Goal: Task Accomplishment & Management: Manage account settings

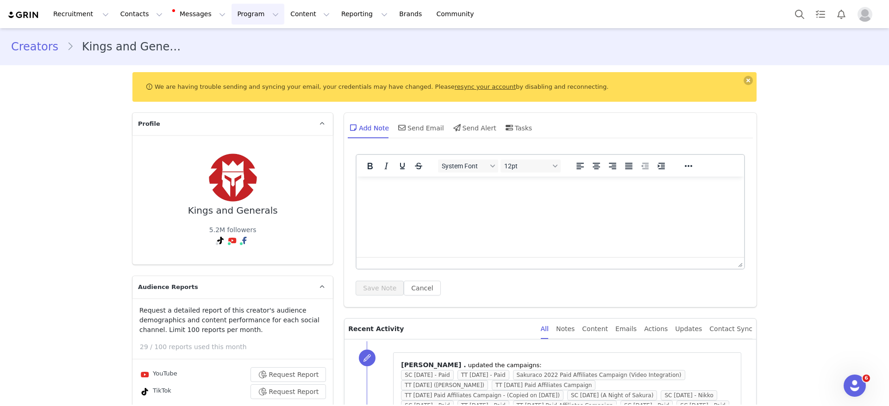
scroll to position [5466, 0]
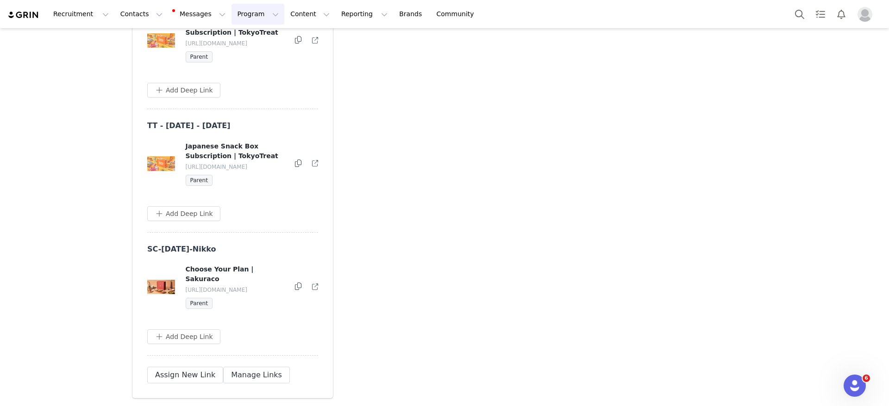
click at [231, 17] on button "Program Program" at bounding box center [257, 14] width 53 height 21
click at [134, 10] on button "Contacts Contacts" at bounding box center [141, 14] width 53 height 21
click at [150, 38] on div "Creators" at bounding box center [143, 41] width 62 height 10
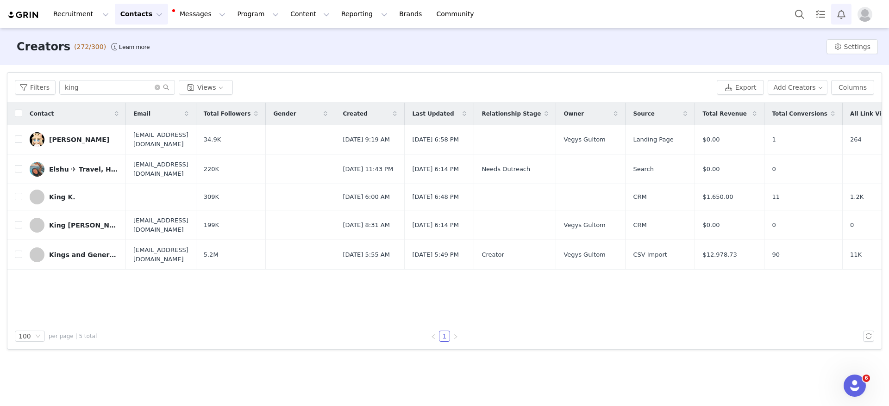
click at [841, 10] on button "Notifications" at bounding box center [841, 14] width 20 height 21
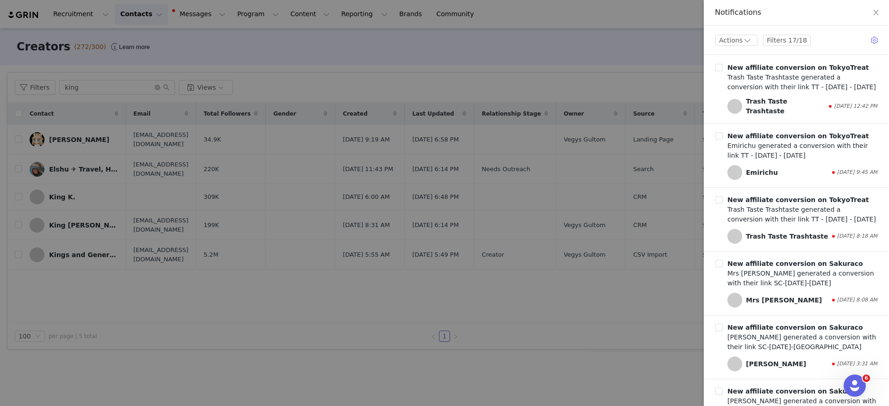
drag, startPoint x: 60, startPoint y: 80, endPoint x: 81, endPoint y: 101, distance: 29.8
click at [87, 108] on div at bounding box center [444, 203] width 889 height 406
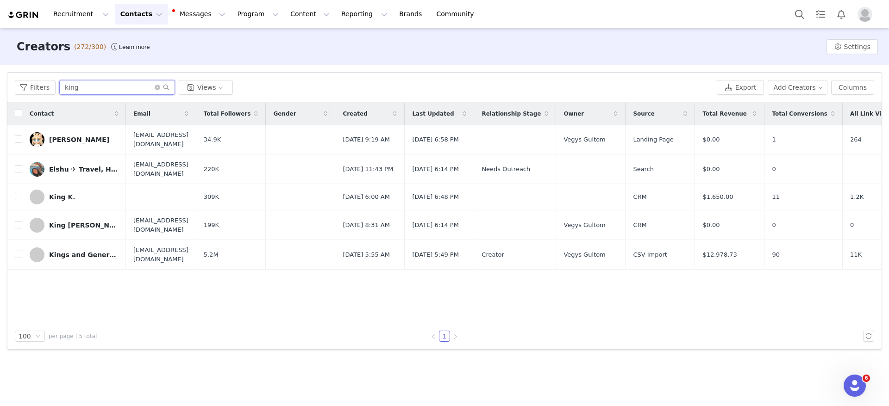
click at [82, 80] on input "king" at bounding box center [117, 87] width 116 height 15
drag, startPoint x: 82, startPoint y: 86, endPoint x: 25, endPoint y: 88, distance: 57.0
click at [25, 88] on div "Filters king Views" at bounding box center [364, 87] width 698 height 15
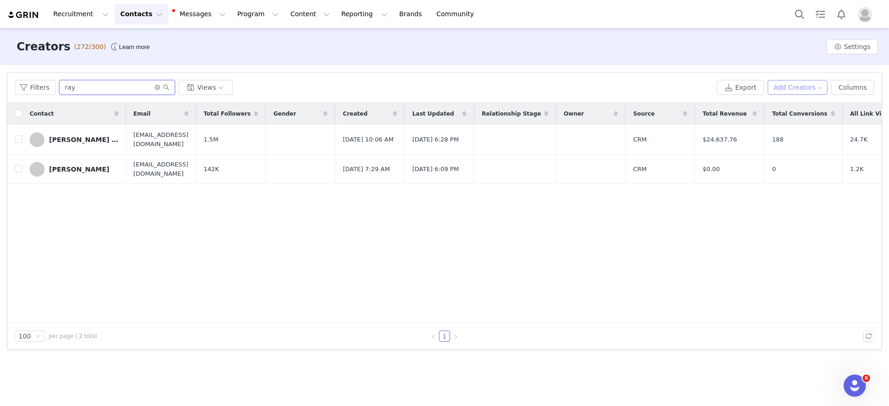
type input "ray"
click at [792, 85] on button "Add Creators" at bounding box center [797, 87] width 60 height 15
click at [794, 108] on span "Add a Creator" at bounding box center [801, 106] width 45 height 10
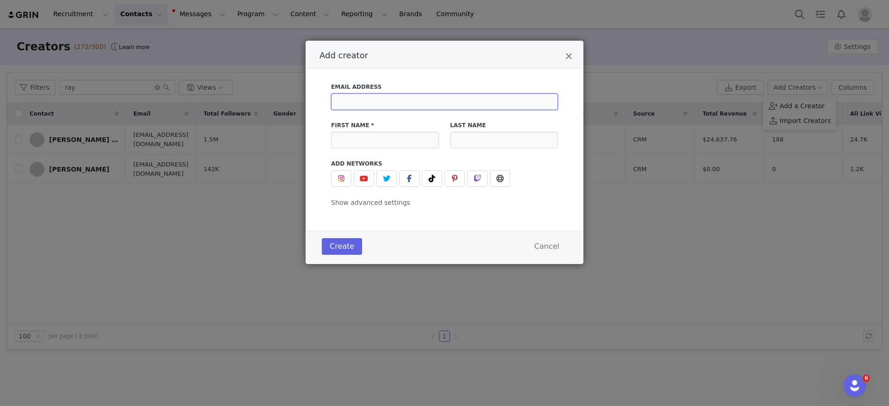
click at [368, 97] on input "Add creator" at bounding box center [444, 101] width 227 height 17
type input "R"
paste input "[DOMAIN_NAME][EMAIL_ADDRESS][DOMAIN_NAME]"
type input "[DOMAIN_NAME][EMAIL_ADDRESS][DOMAIN_NAME]"
click at [377, 142] on input "Add creator" at bounding box center [385, 140] width 108 height 17
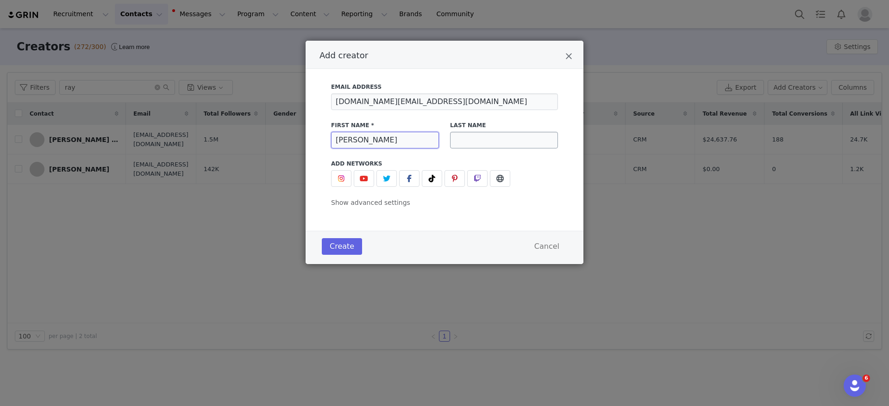
type input "[PERSON_NAME]"
click at [460, 132] on input "Add creator" at bounding box center [504, 140] width 108 height 17
type input "[PERSON_NAME]"
click at [361, 186] on button "Add creator" at bounding box center [364, 178] width 20 height 17
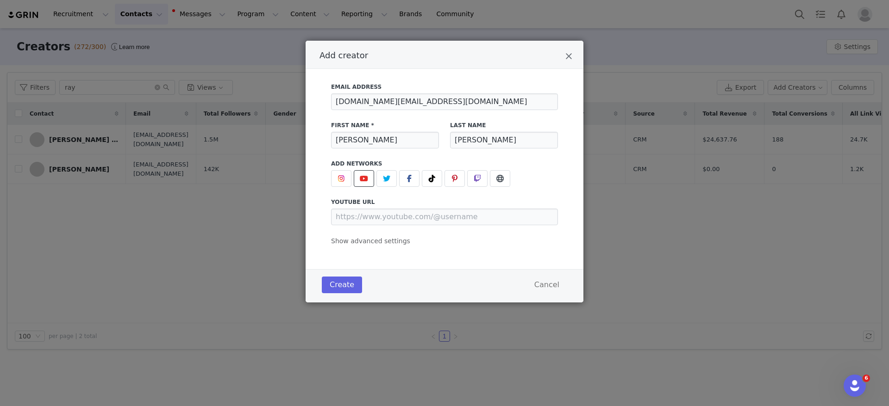
click at [369, 177] on span "Add creator" at bounding box center [363, 178] width 11 height 11
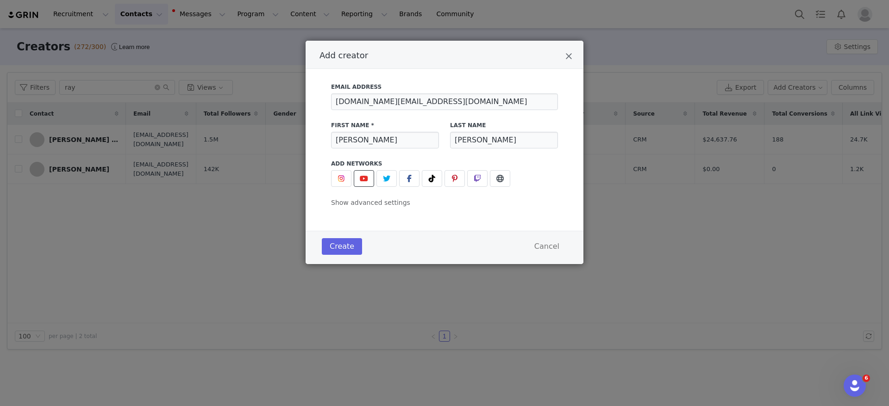
click at [367, 180] on icon "Add creator" at bounding box center [364, 178] width 8 height 7
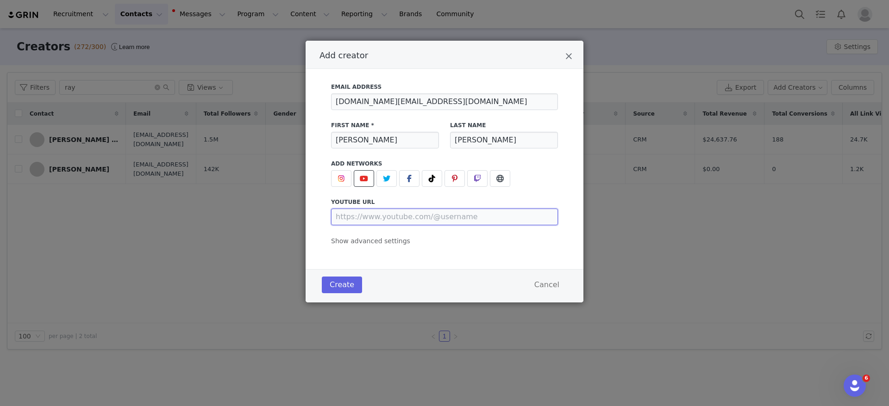
click at [382, 225] on input "Add creator" at bounding box center [444, 217] width 227 height 17
paste input "[URL][DOMAIN_NAME]"
type input "[URL][DOMAIN_NAME]"
click at [327, 288] on button "Create" at bounding box center [342, 285] width 40 height 17
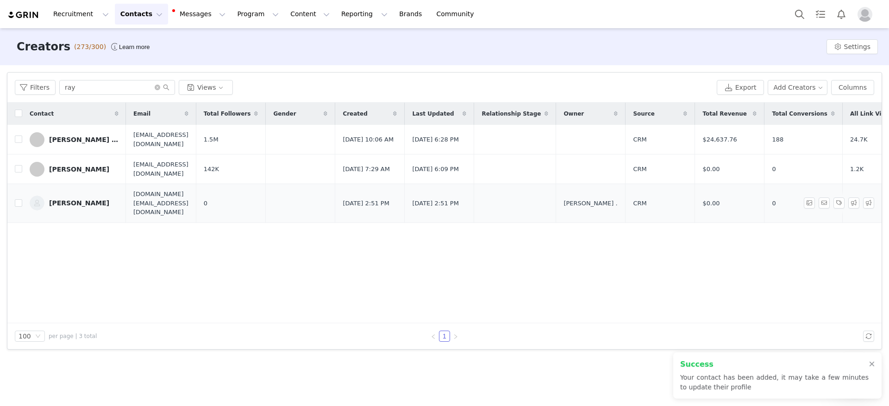
click at [57, 209] on td "[PERSON_NAME]" at bounding box center [74, 203] width 104 height 39
click at [60, 203] on link "[PERSON_NAME]" at bounding box center [74, 203] width 89 height 15
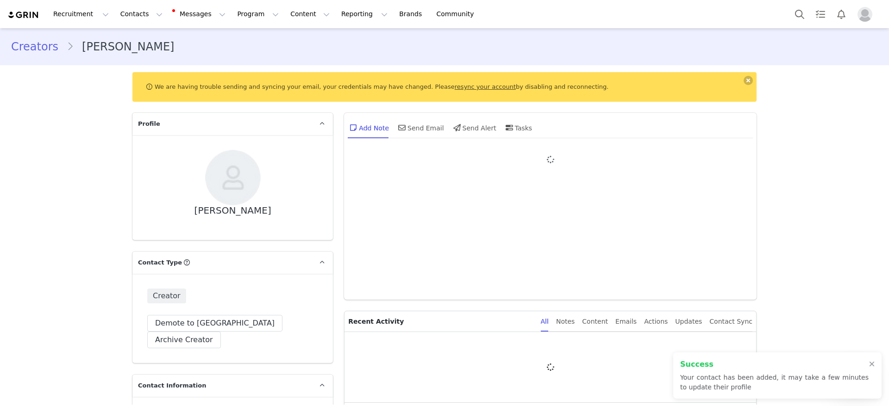
type input "+1 ([GEOGRAPHIC_DATA])"
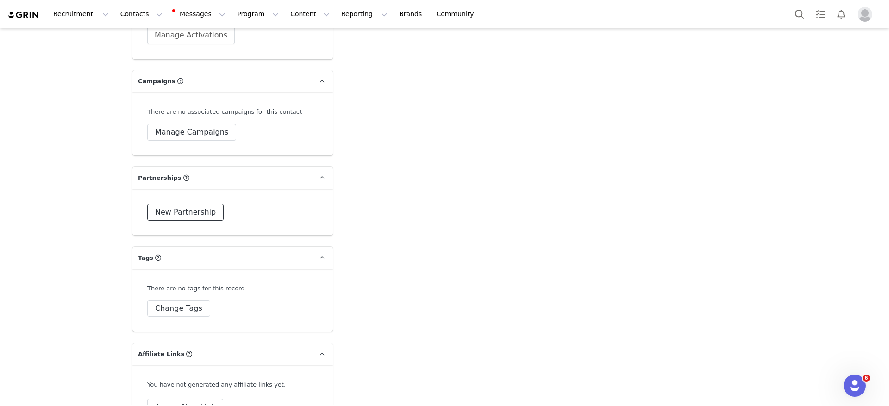
click at [187, 204] on button "New Partnership" at bounding box center [185, 212] width 76 height 17
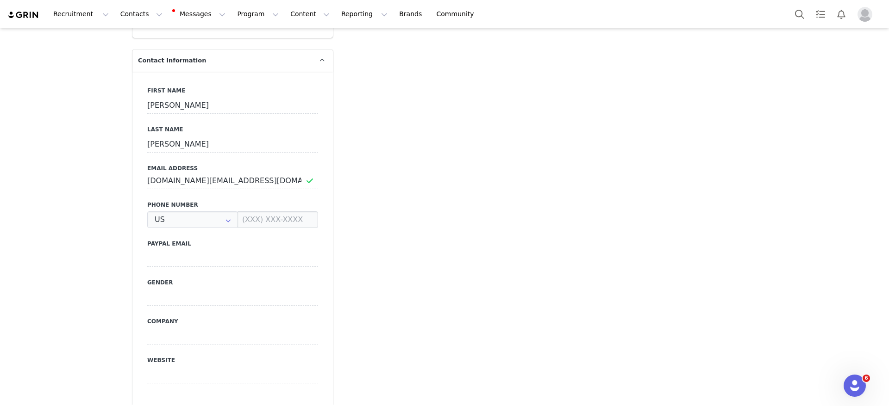
type input "+1 ([GEOGRAPHIC_DATA])"
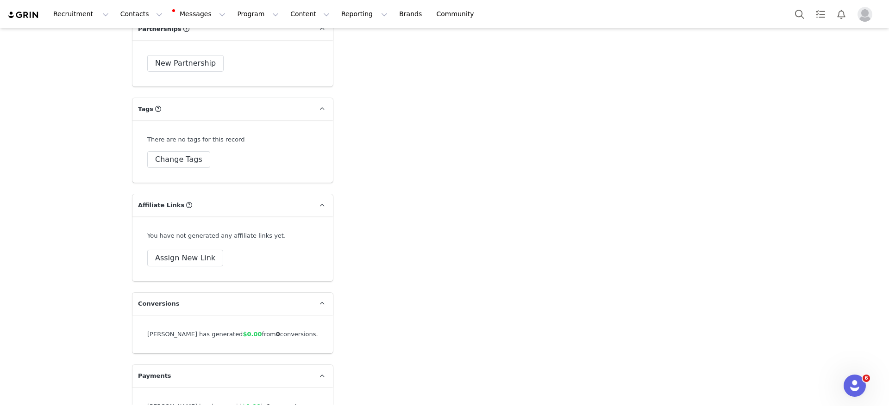
scroll to position [2480, 0]
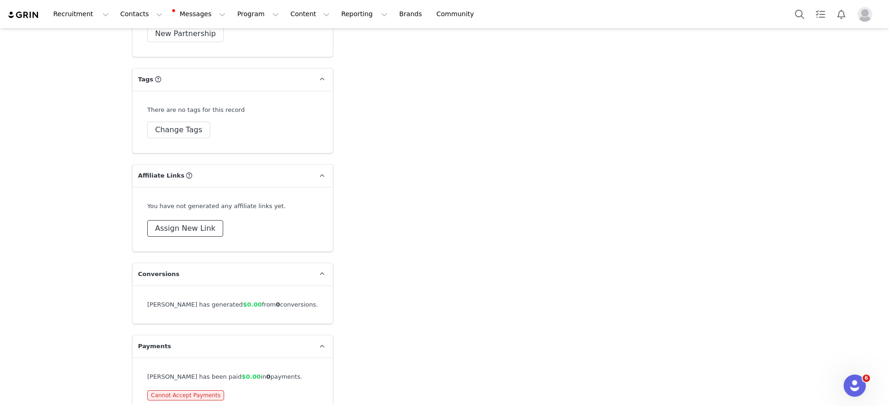
click at [200, 220] on button "Assign New Link" at bounding box center [185, 228] width 76 height 17
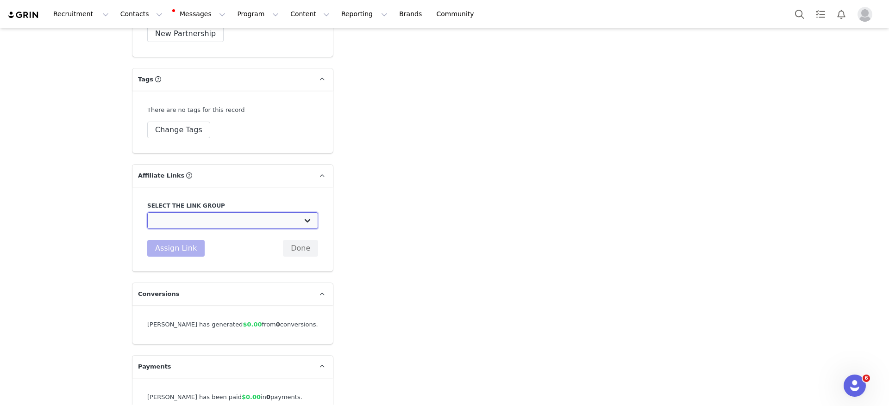
click at [240, 212] on select "Paid Affiliate - YouTube (Dedicated Video): [URL][DOMAIN_NAME] Paid Affiliates …" at bounding box center [232, 220] width 171 height 17
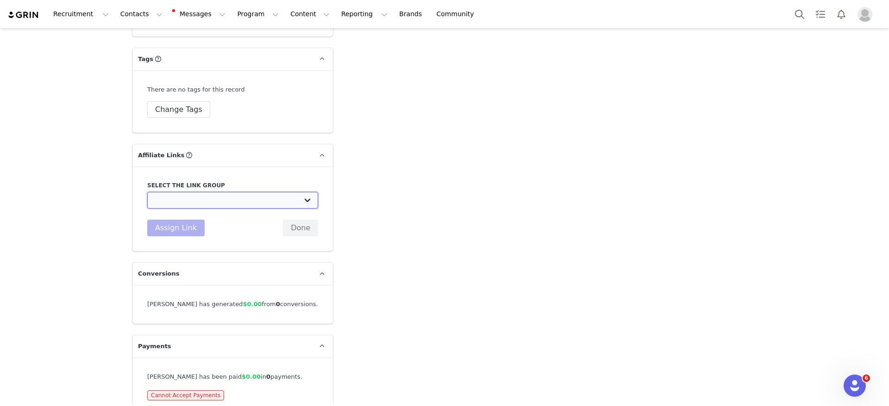
click at [254, 192] on select "Paid Affiliate - YouTube (Dedicated Video): [URL][DOMAIN_NAME] Paid Affiliates …" at bounding box center [232, 200] width 171 height 17
select select "32980"
click at [147, 192] on select "Paid Affiliate - YouTube (Dedicated Video): [URL][DOMAIN_NAME] Paid Affiliates …" at bounding box center [232, 200] width 171 height 17
click at [164, 220] on button "Assign Link" at bounding box center [175, 228] width 57 height 17
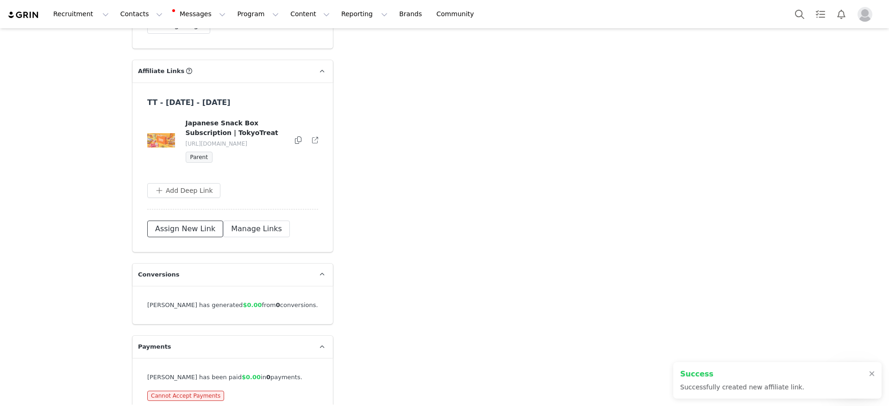
click at [191, 221] on button "Assign New Link" at bounding box center [185, 229] width 76 height 17
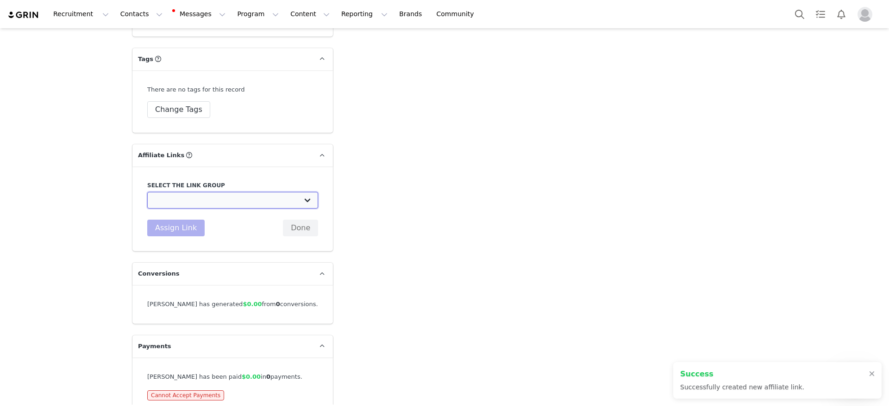
click at [247, 192] on select "Paid Affiliate - YouTube (Dedicated Video): [URL][DOMAIN_NAME] Paid Affiliates …" at bounding box center [232, 200] width 171 height 17
drag, startPoint x: 243, startPoint y: 185, endPoint x: 259, endPoint y: 137, distance: 50.9
click at [243, 192] on select "Paid Affiliate - YouTube (Dedicated Video): [URL][DOMAIN_NAME] Paid Affiliates …" at bounding box center [232, 200] width 171 height 17
click at [222, 192] on select "Paid Affiliate - YouTube (Dedicated Video): [URL][DOMAIN_NAME] Paid Affiliates …" at bounding box center [232, 200] width 171 height 17
select select "32979"
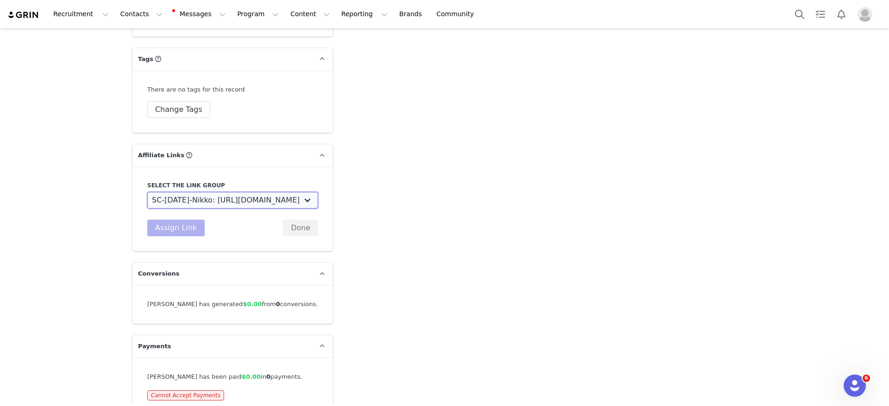
click at [147, 192] on select "Paid Affiliate - YouTube (Dedicated Video): [URL][DOMAIN_NAME] Paid Affiliates …" at bounding box center [232, 200] width 171 height 17
click at [186, 220] on button "Assign Link" at bounding box center [175, 228] width 57 height 17
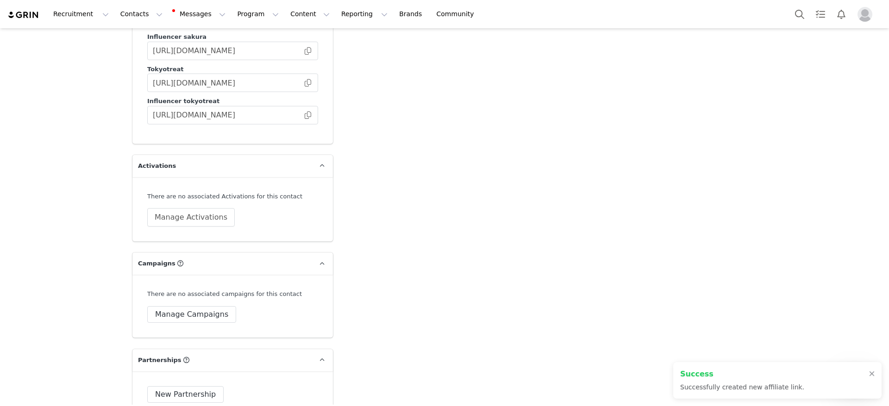
scroll to position [2015, 0]
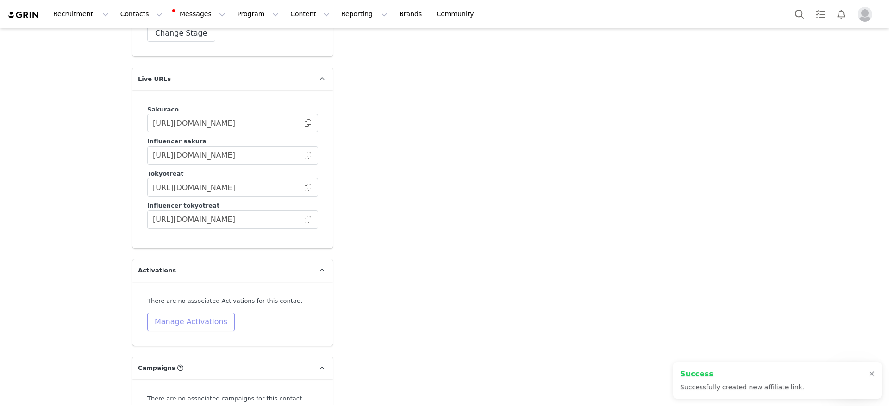
click at [216, 313] on button "Manage Activations" at bounding box center [190, 322] width 87 height 19
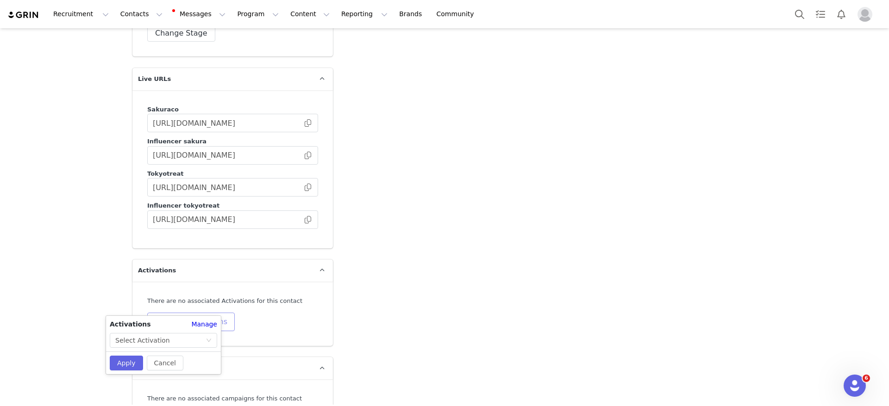
click at [216, 313] on button "Manage Activations" at bounding box center [190, 322] width 87 height 19
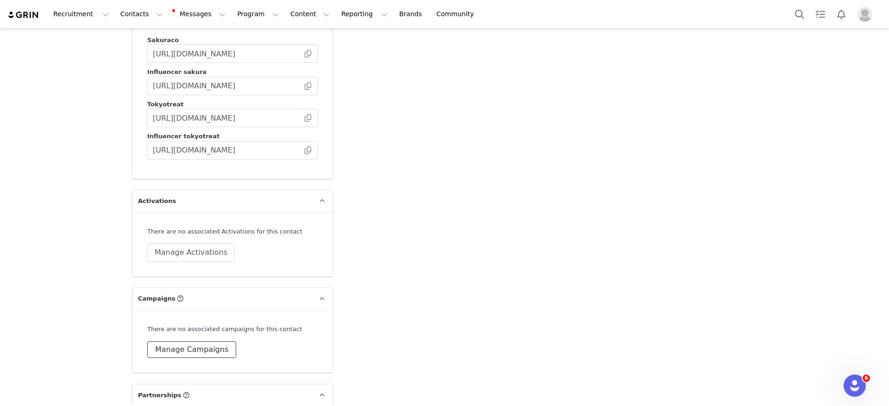
click at [174, 342] on button "Manage Campaigns" at bounding box center [191, 350] width 89 height 17
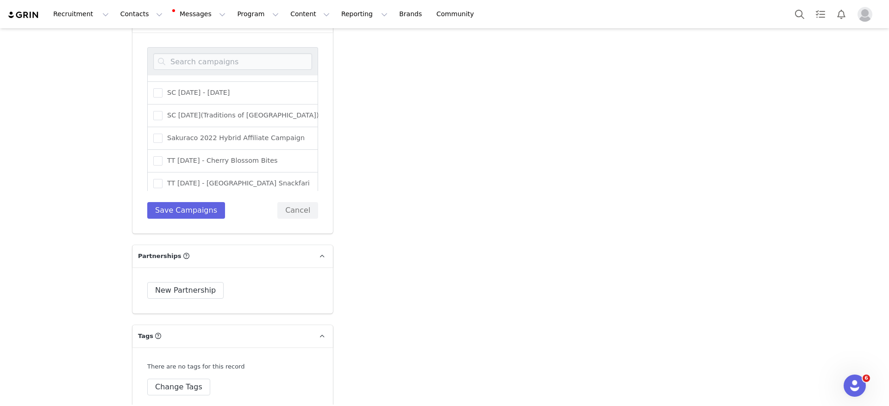
scroll to position [902, 0]
click at [223, 53] on input at bounding box center [232, 61] width 159 height 17
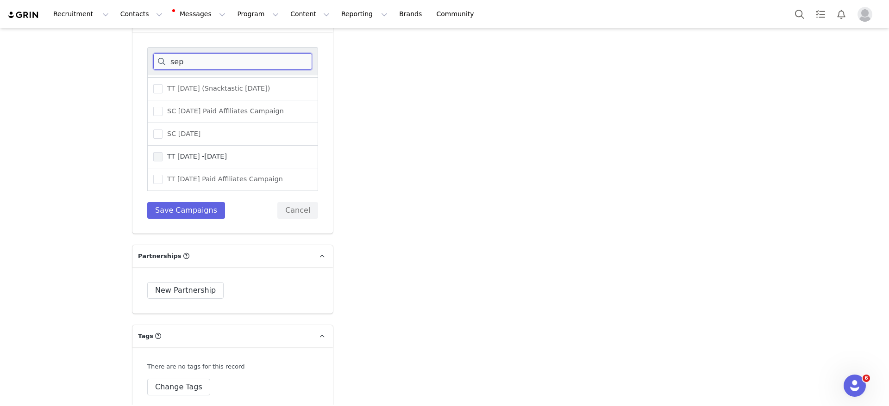
type input "sep"
click at [211, 151] on label "TT [DATE] -[DATE]" at bounding box center [190, 156] width 74 height 11
click at [162, 152] on input "TT [DATE] -[DATE]" at bounding box center [162, 152] width 0 height 0
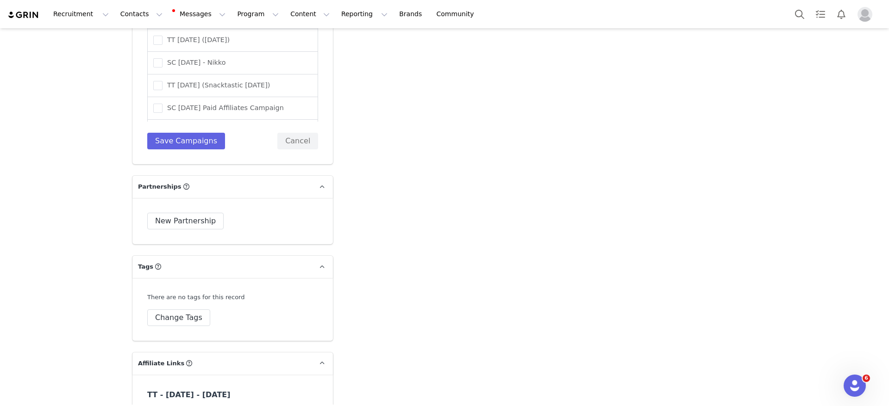
scroll to position [2362, 0]
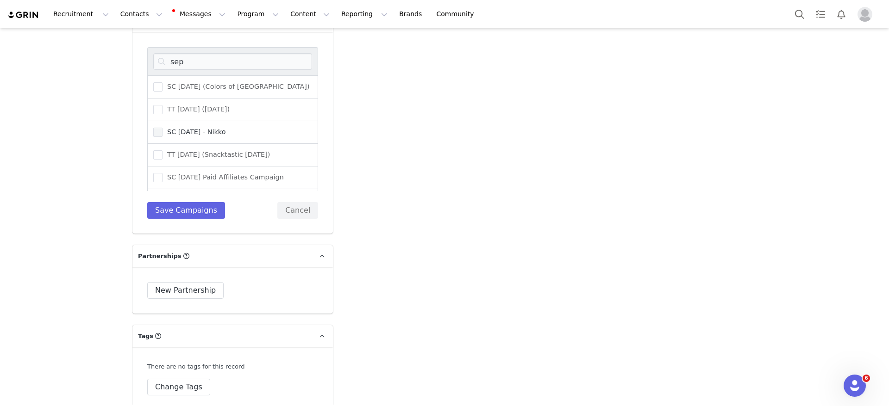
click at [226, 128] on span "SC [DATE] - Nikko" at bounding box center [193, 132] width 63 height 9
click at [162, 128] on input "SC [DATE] - Nikko" at bounding box center [162, 128] width 0 height 0
click at [186, 202] on button "Save Campaigns" at bounding box center [186, 210] width 78 height 17
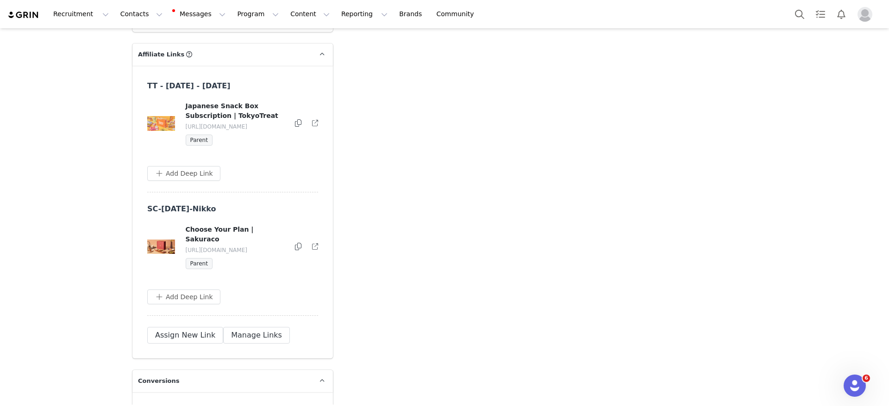
scroll to position [2676, 0]
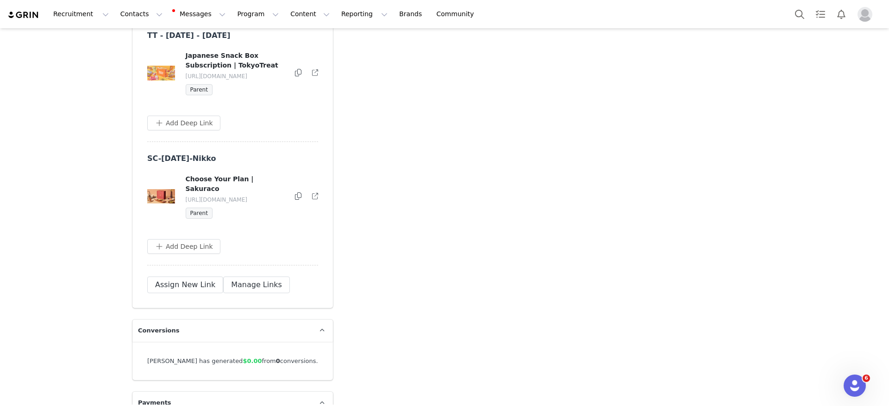
click at [295, 69] on icon at bounding box center [298, 72] width 6 height 7
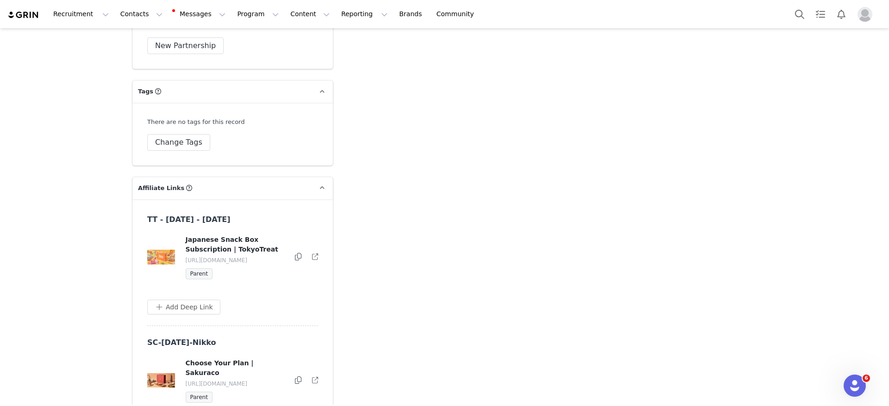
scroll to position [2514, 0]
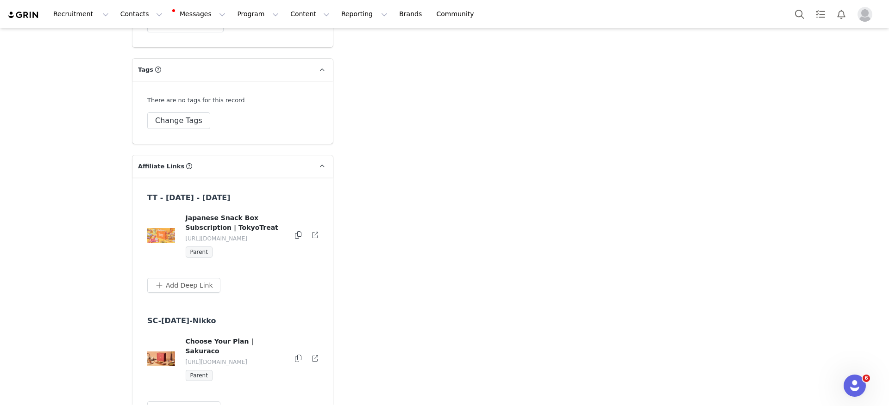
click at [295, 354] on button at bounding box center [298, 359] width 6 height 11
click at [295, 230] on button at bounding box center [298, 235] width 6 height 11
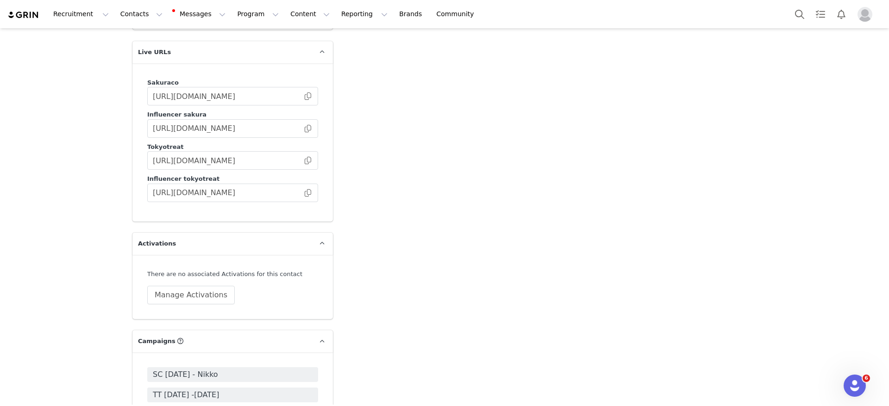
scroll to position [1889, 0]
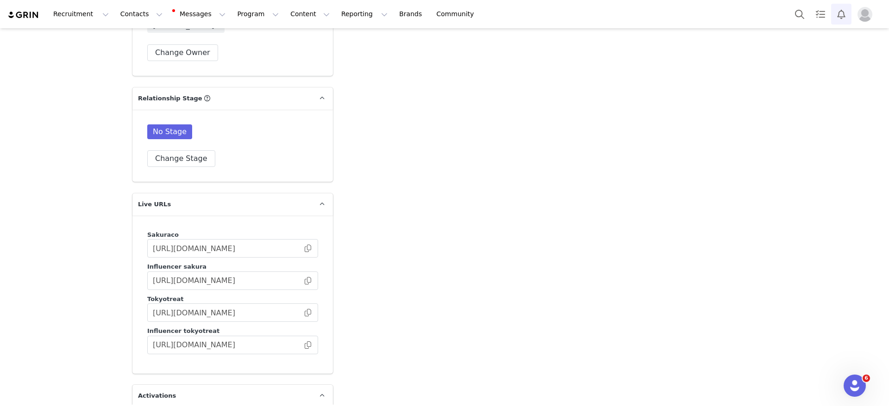
click at [836, 17] on button "Notifications" at bounding box center [841, 14] width 20 height 21
